Goal: Task Accomplishment & Management: Complete application form

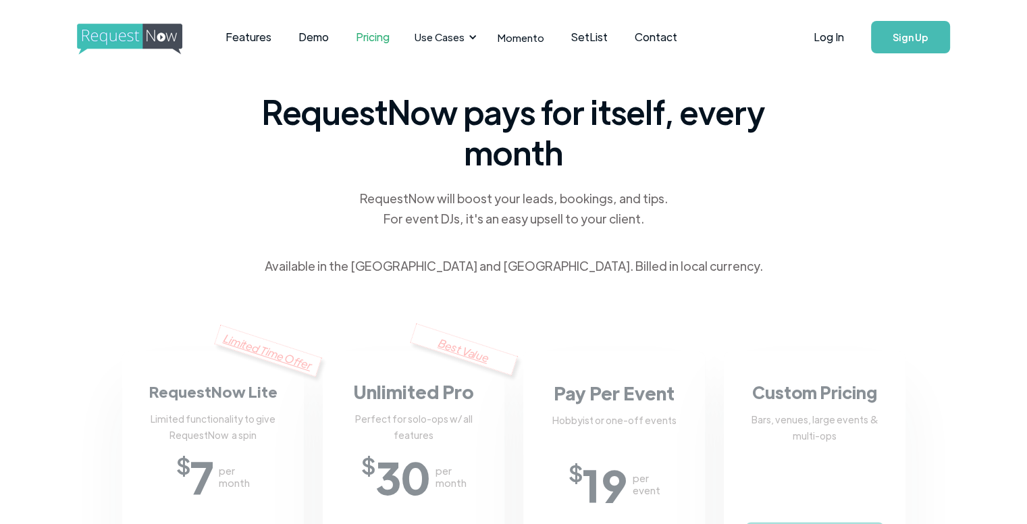
click at [890, 32] on link "Sign Up" at bounding box center [910, 37] width 79 height 32
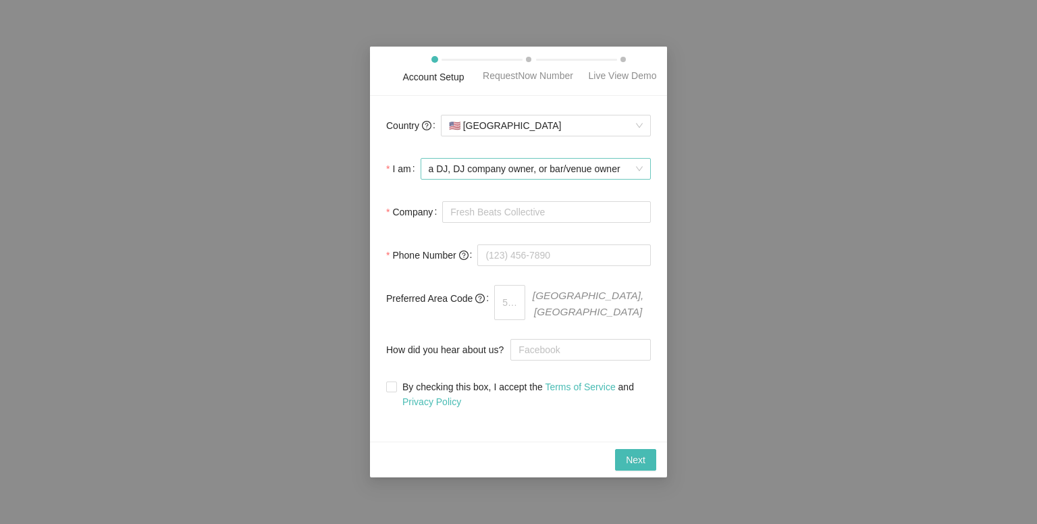
click at [446, 172] on span "a DJ, DJ company owner, or bar/venue owner" at bounding box center [536, 169] width 214 height 20
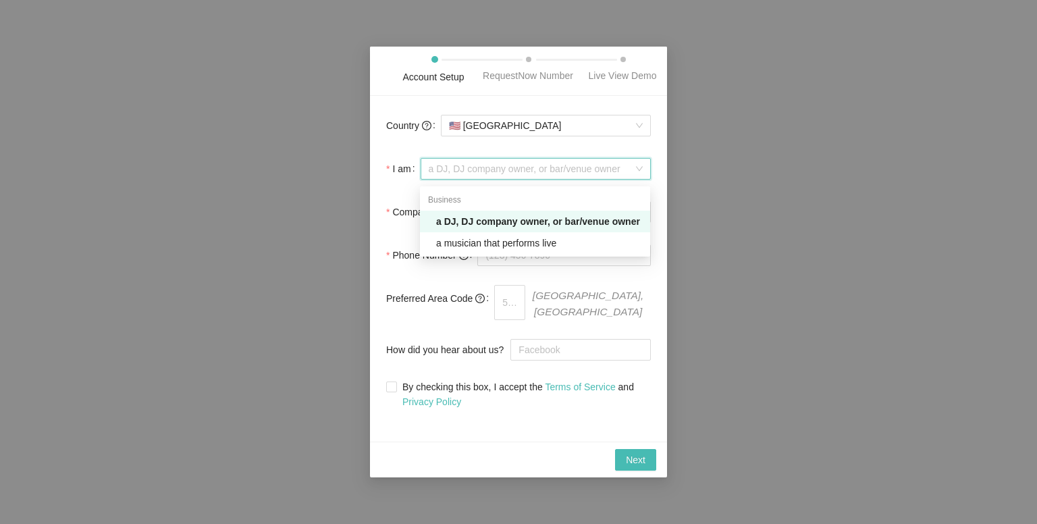
click at [477, 222] on div "a DJ, DJ company owner, or bar/venue owner" at bounding box center [539, 221] width 206 height 15
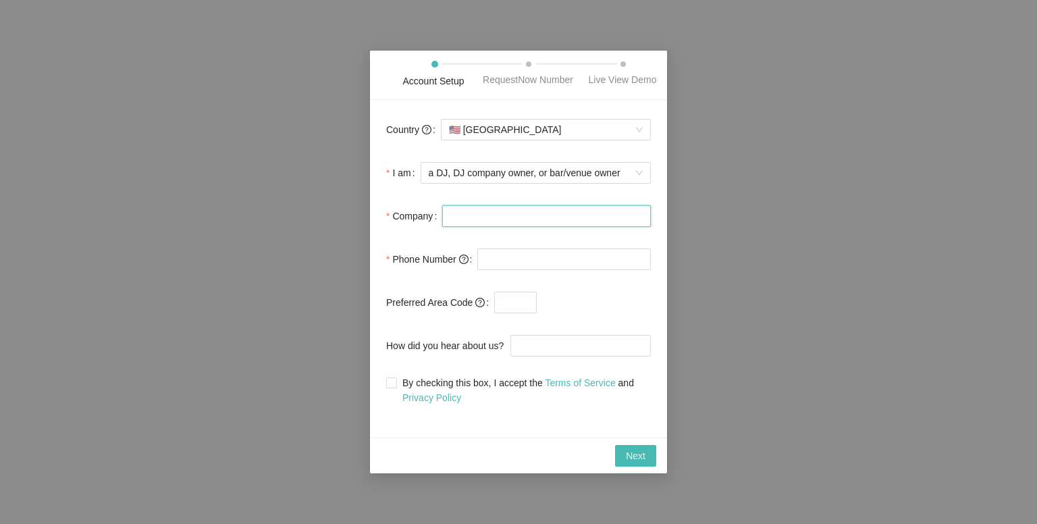
drag, startPoint x: 478, startPoint y: 215, endPoint x: 503, endPoint y: 216, distance: 25.0
click at [478, 215] on input "Company" at bounding box center [546, 216] width 209 height 22
type input "MixWire Productions"
click at [715, 193] on div "Account Setup RequestNow Number Live View Demo Country 🇺🇸 United States I am a …" at bounding box center [518, 262] width 1037 height 524
click at [569, 253] on input "tel" at bounding box center [565, 260] width 174 height 22
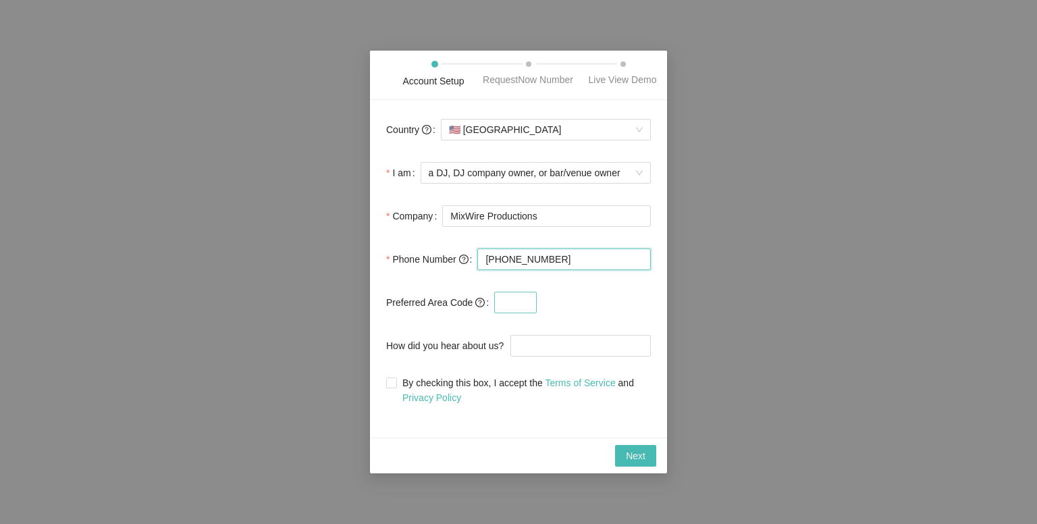
type input "(678) 595-6164"
click at [527, 306] on input "text" at bounding box center [515, 303] width 43 height 22
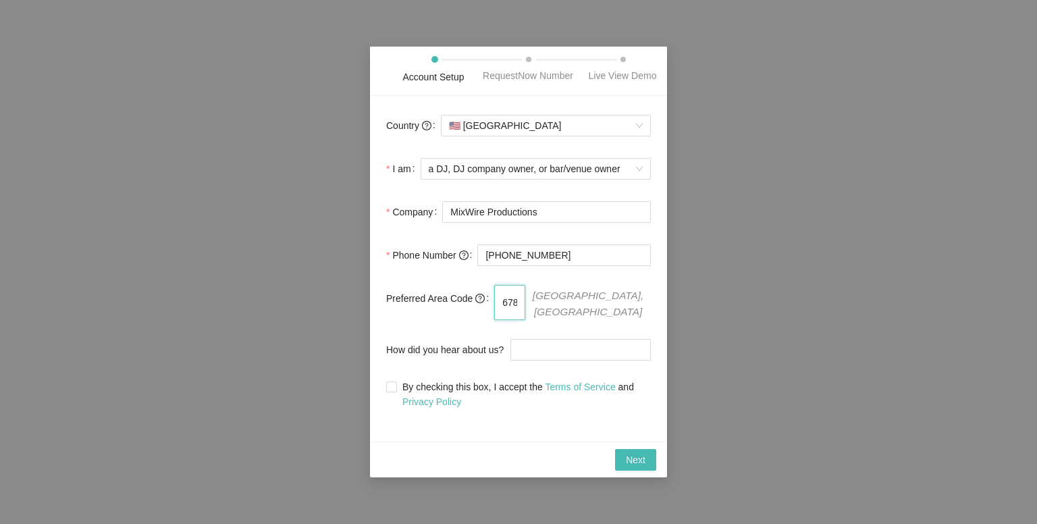
type input "678"
click at [825, 257] on div "Account Setup RequestNow Number Live View Demo Country 🇺🇸 United States I am a …" at bounding box center [518, 262] width 1037 height 524
click at [574, 344] on input "How did you hear about us?" at bounding box center [581, 350] width 140 height 22
type input "Fellow DJs, Planner"
click at [389, 384] on input "By checking this box, I accept the Terms of Service and Privacy Policy" at bounding box center [390, 386] width 9 height 9
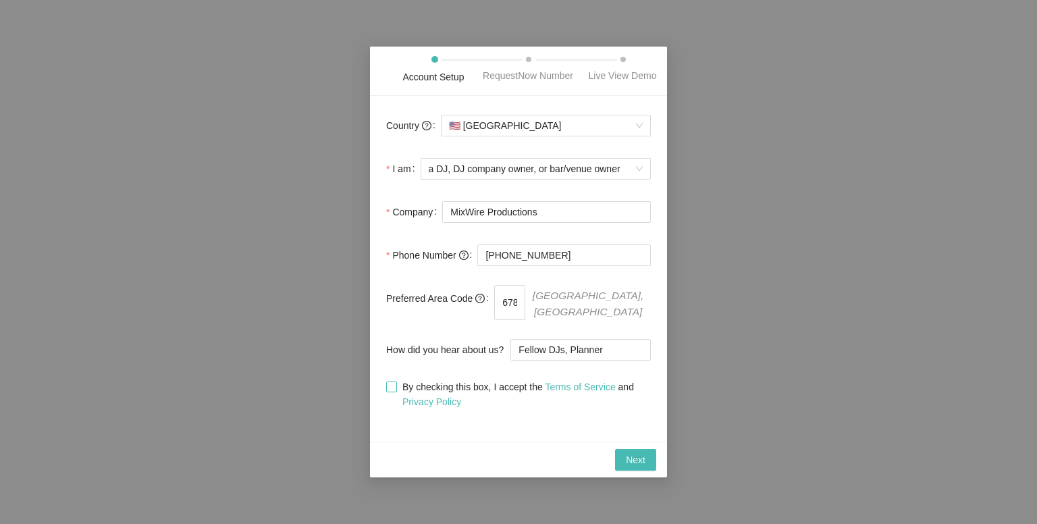
checkbox input "true"
click at [641, 459] on span "Next" at bounding box center [636, 460] width 20 height 15
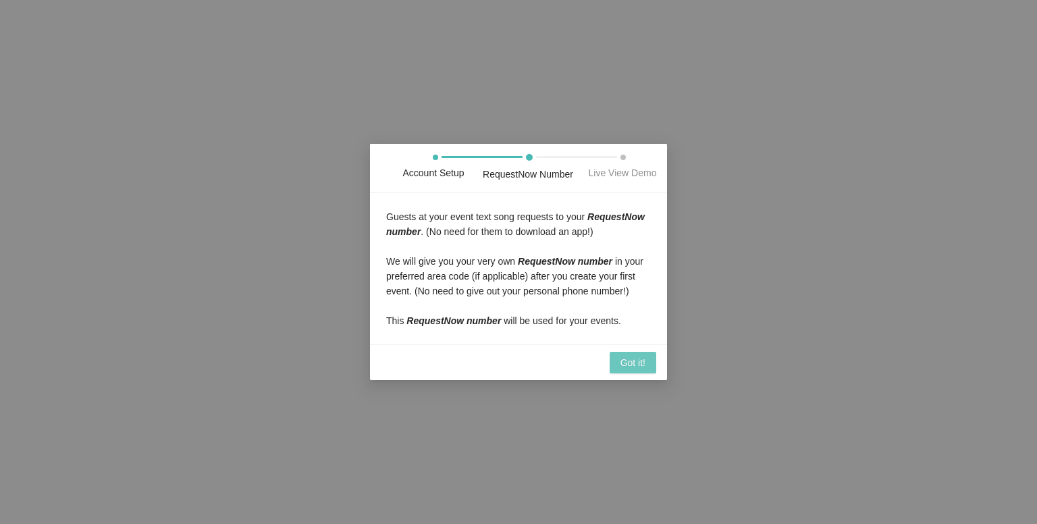
click at [640, 361] on span "Got it!" at bounding box center [633, 362] width 25 height 15
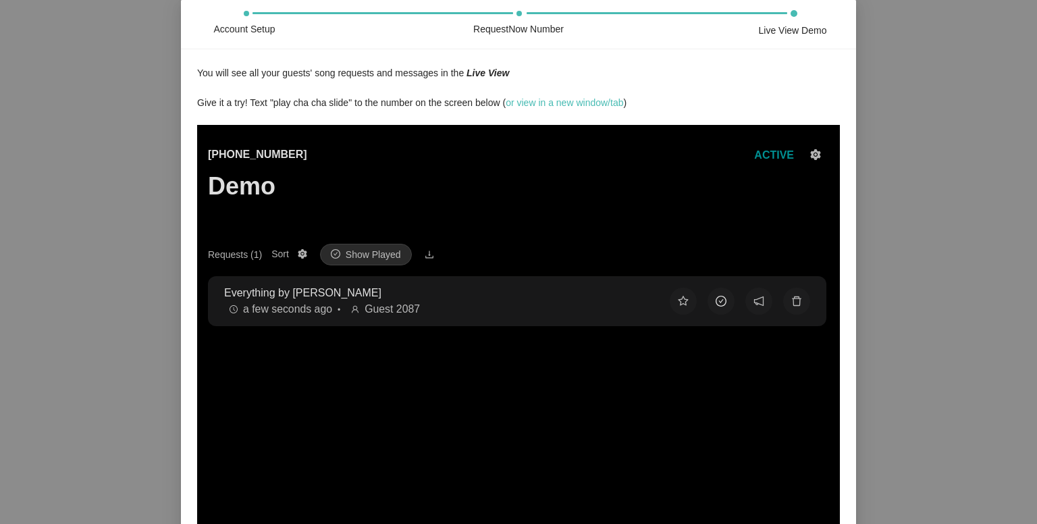
click at [714, 301] on button at bounding box center [721, 301] width 27 height 27
click at [677, 303] on button at bounding box center [683, 301] width 27 height 27
click at [756, 303] on button at bounding box center [759, 301] width 27 height 27
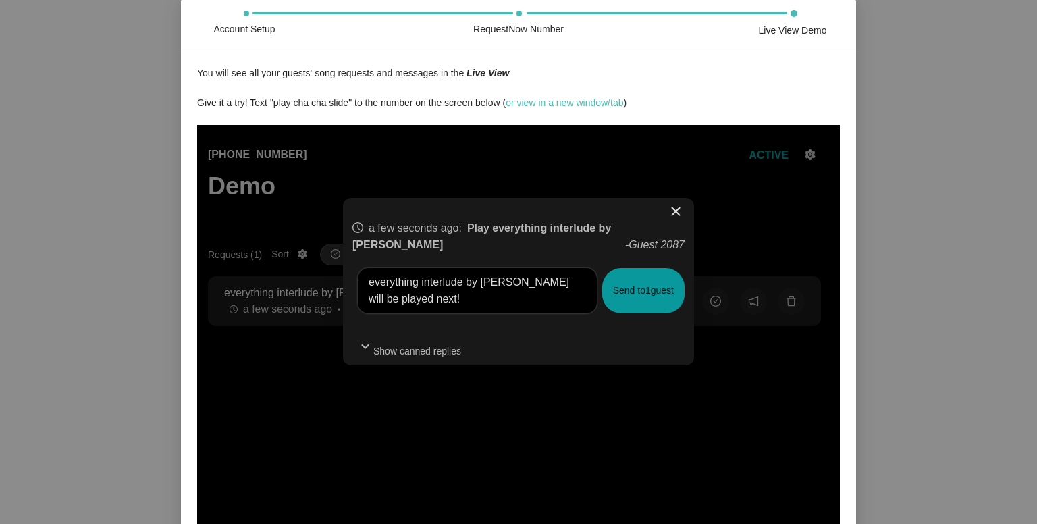
click at [675, 213] on span "close" at bounding box center [676, 211] width 16 height 16
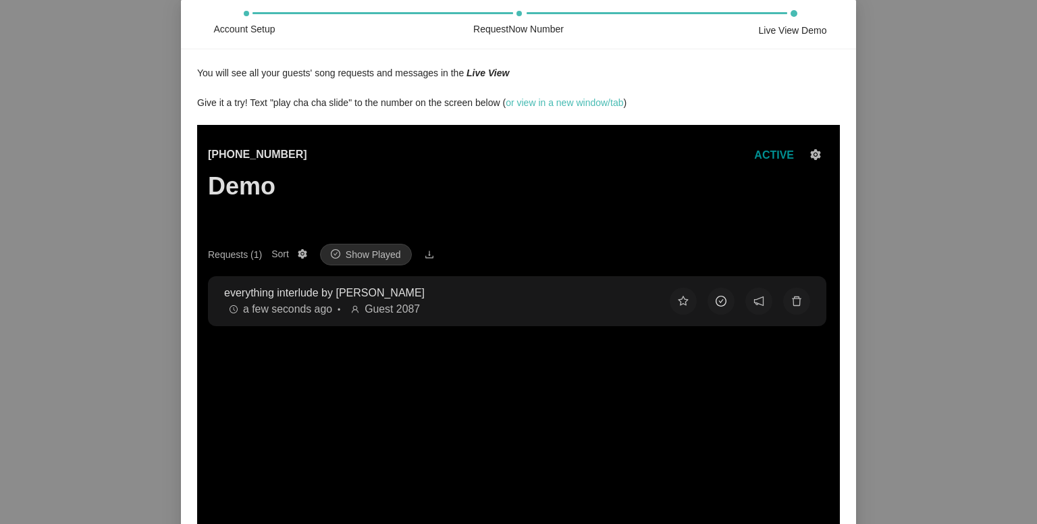
click at [714, 301] on button at bounding box center [721, 301] width 27 height 27
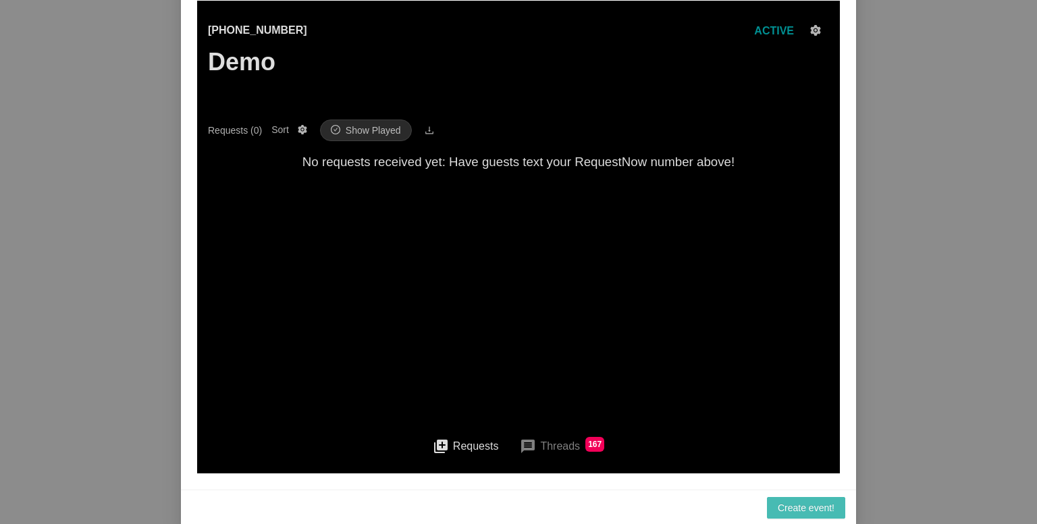
scroll to position [125, 0]
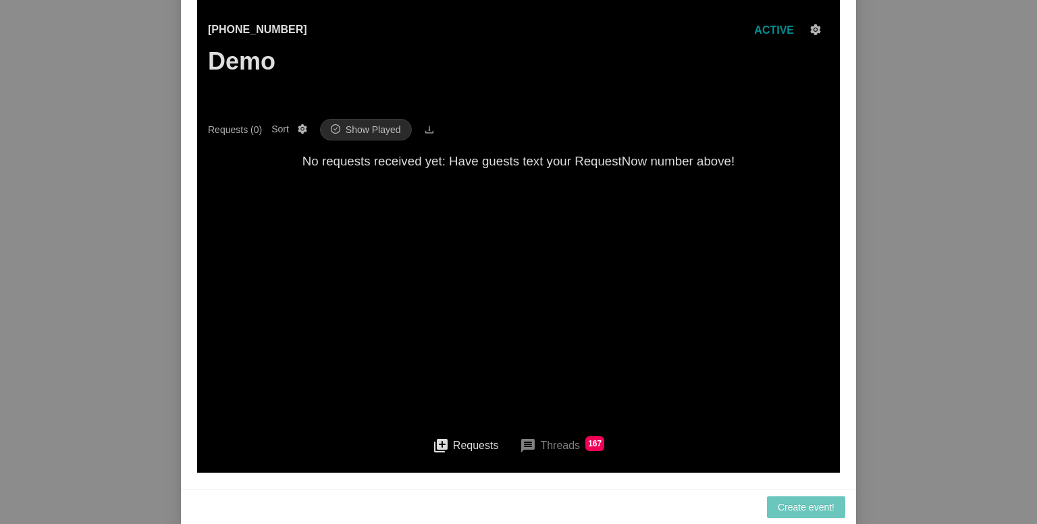
click at [789, 507] on span "Create event!" at bounding box center [806, 507] width 57 height 15
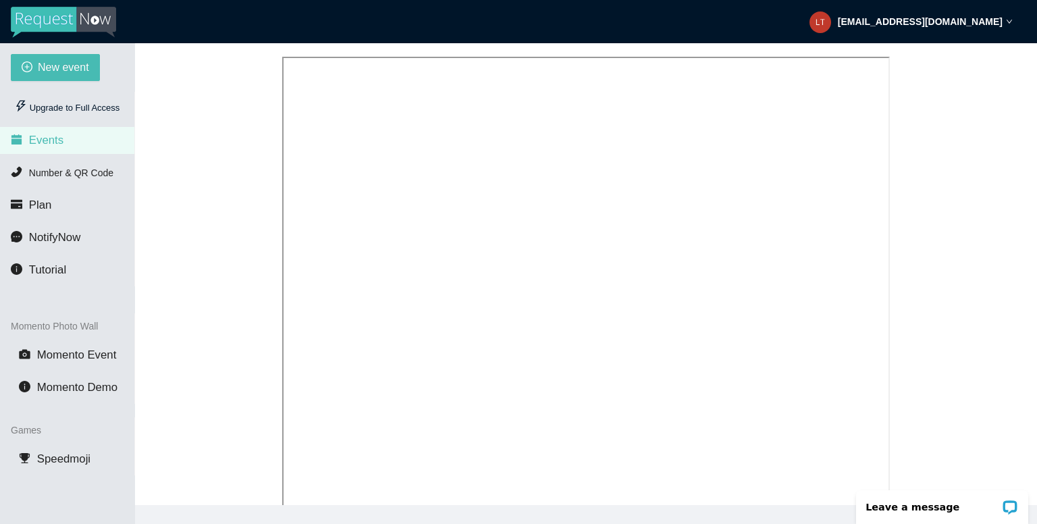
scroll to position [270, 0]
